Goal: Information Seeking & Learning: Learn about a topic

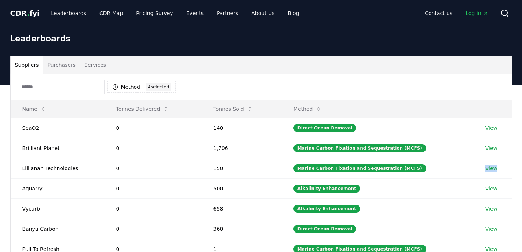
scroll to position [217, 0]
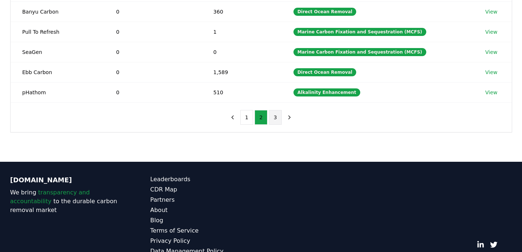
click at [272, 121] on button "3" at bounding box center [275, 117] width 13 height 15
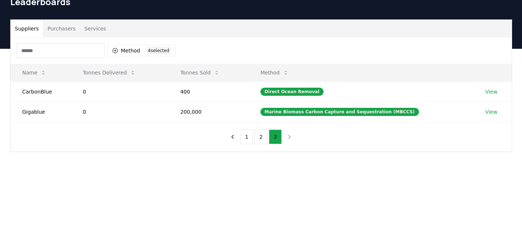
scroll to position [9, 0]
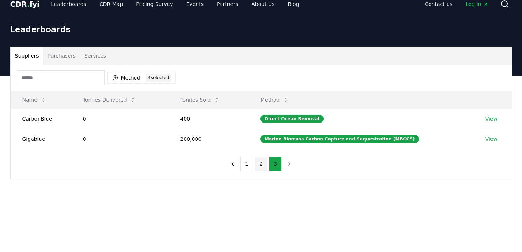
click at [264, 163] on button "2" at bounding box center [261, 164] width 13 height 15
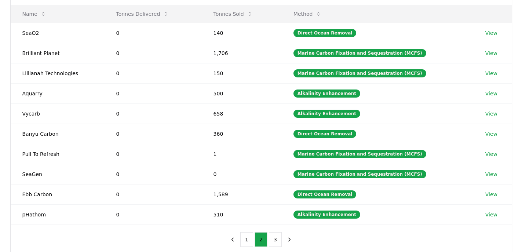
scroll to position [244, 0]
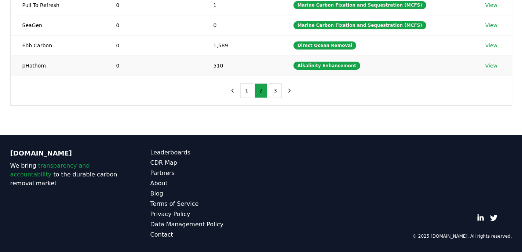
click at [492, 66] on link "View" at bounding box center [492, 65] width 12 height 7
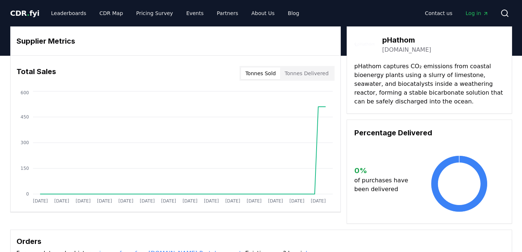
click at [395, 51] on link "phathom.tech" at bounding box center [406, 50] width 49 height 9
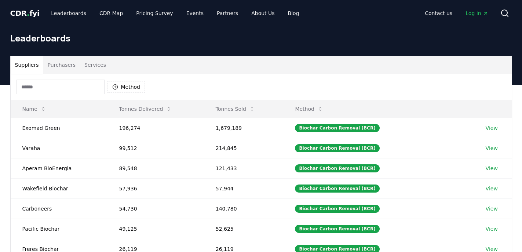
click at [65, 62] on button "Purchasers" at bounding box center [61, 65] width 37 height 18
